Goal: Register for event/course

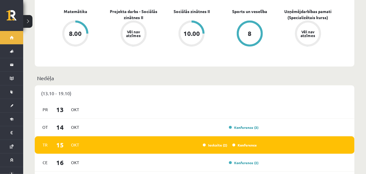
scroll to position [319, 0]
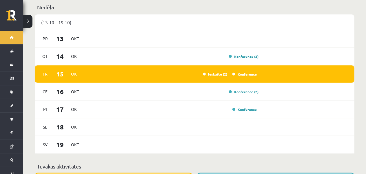
click at [238, 72] on link "Konference" at bounding box center [244, 74] width 24 height 5
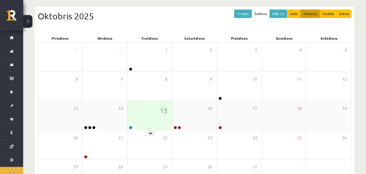
click at [147, 103] on div "15" at bounding box center [149, 115] width 44 height 29
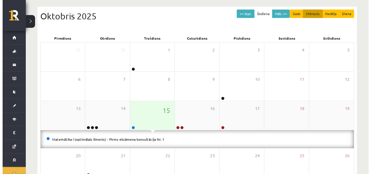
scroll to position [58, 0]
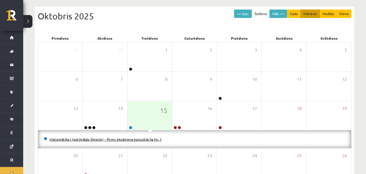
click at [118, 138] on link "Matemātika I (optimālais līmenis) - Pirms eksāmena konsultācija Nr. 1" at bounding box center [106, 139] width 112 height 5
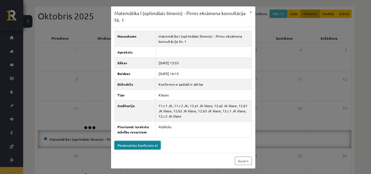
click at [132, 143] on link "Pievienoties konferencei" at bounding box center [137, 145] width 46 height 8
